Goal: Navigation & Orientation: Find specific page/section

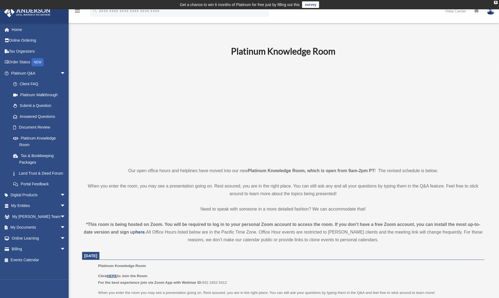
click at [35, 12] on img at bounding box center [27, 12] width 50 height 11
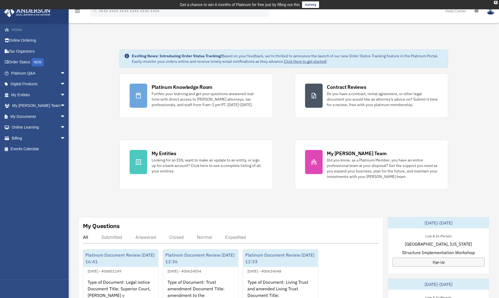
click at [16, 30] on link "Home" at bounding box center [39, 29] width 70 height 11
